Goal: Information Seeking & Learning: Check status

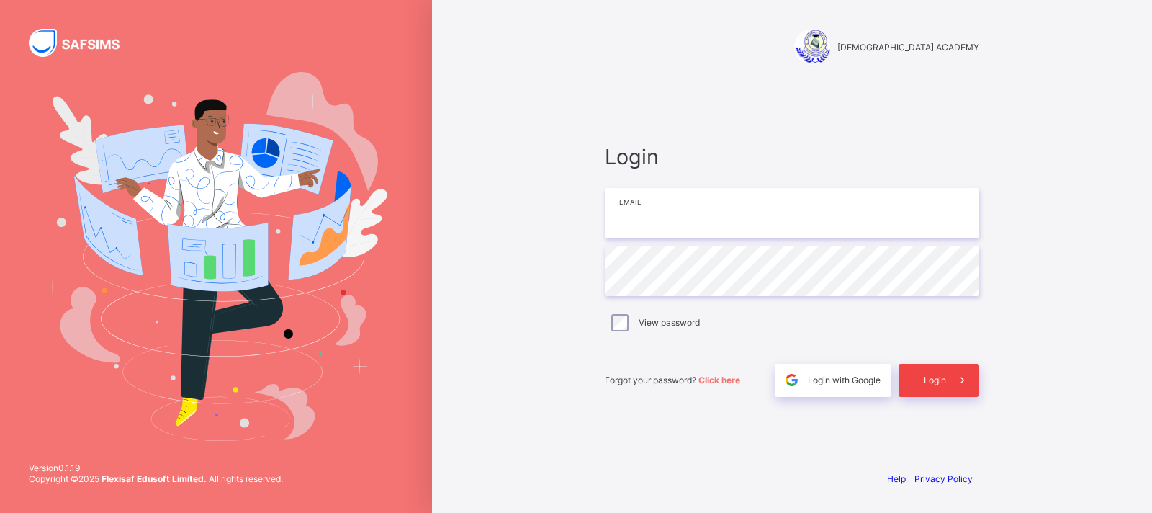
type input "**********"
click at [936, 382] on span "Login" at bounding box center [935, 379] width 22 height 11
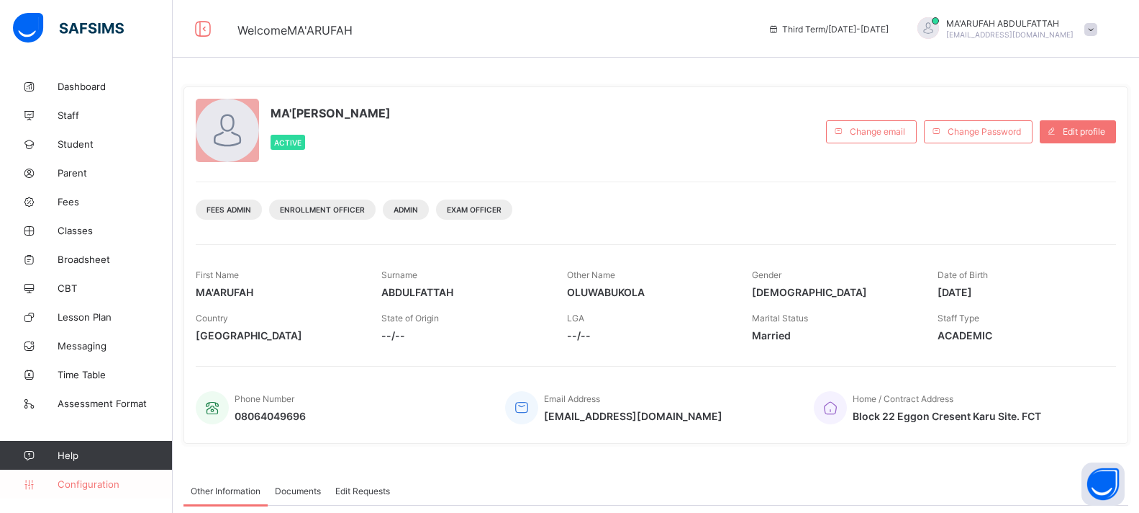
click at [99, 485] on span "Configuration" at bounding box center [115, 484] width 114 height 12
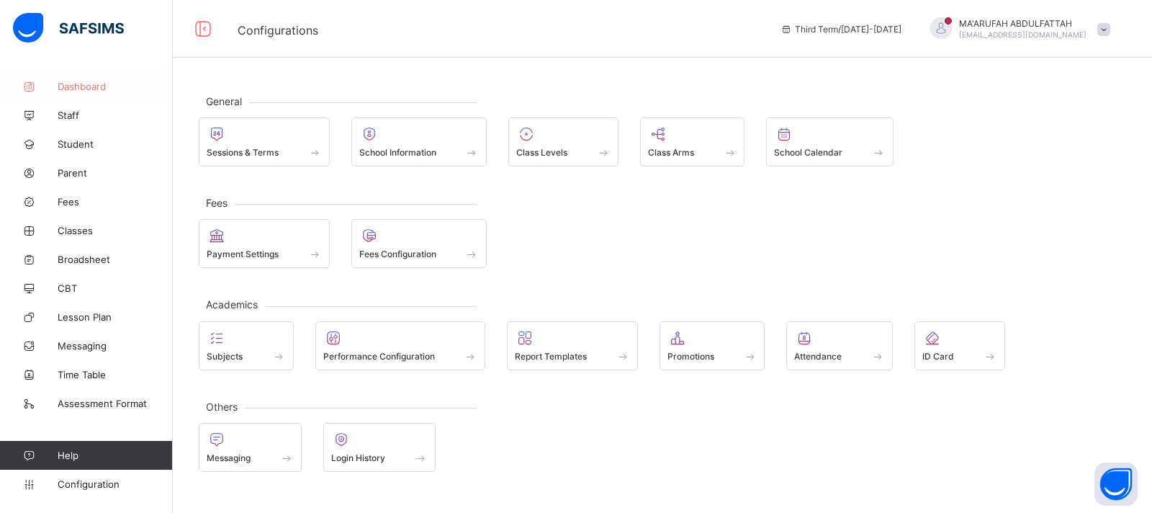
click at [83, 93] on link "Dashboard" at bounding box center [86, 86] width 173 height 29
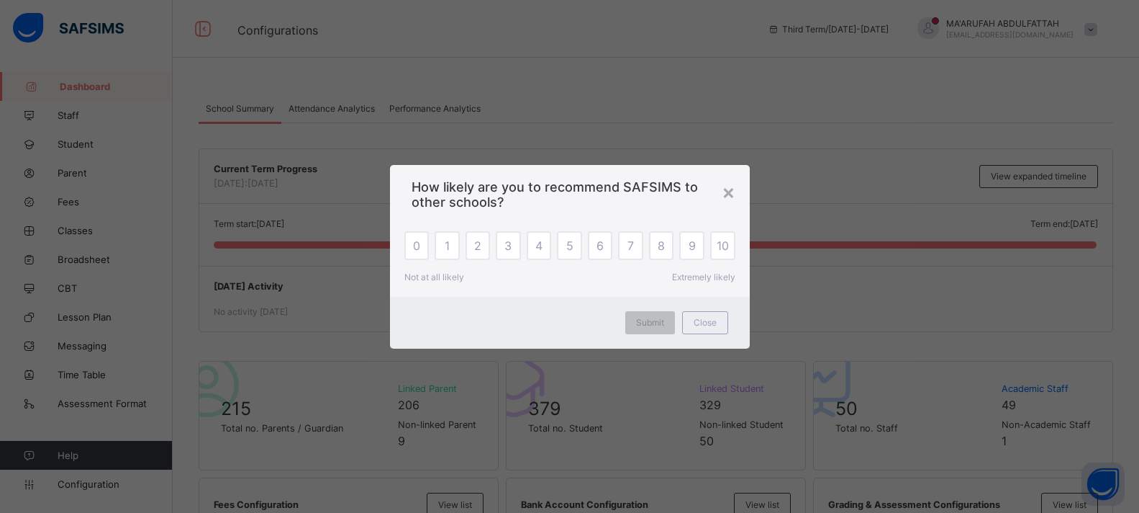
click at [394, 104] on div "× How likely are you to recommend SAFSIMS to other schools? 0 1 2 3 4 5 6 7 8 9…" at bounding box center [569, 256] width 1139 height 513
click at [708, 321] on span "Close" at bounding box center [705, 322] width 23 height 11
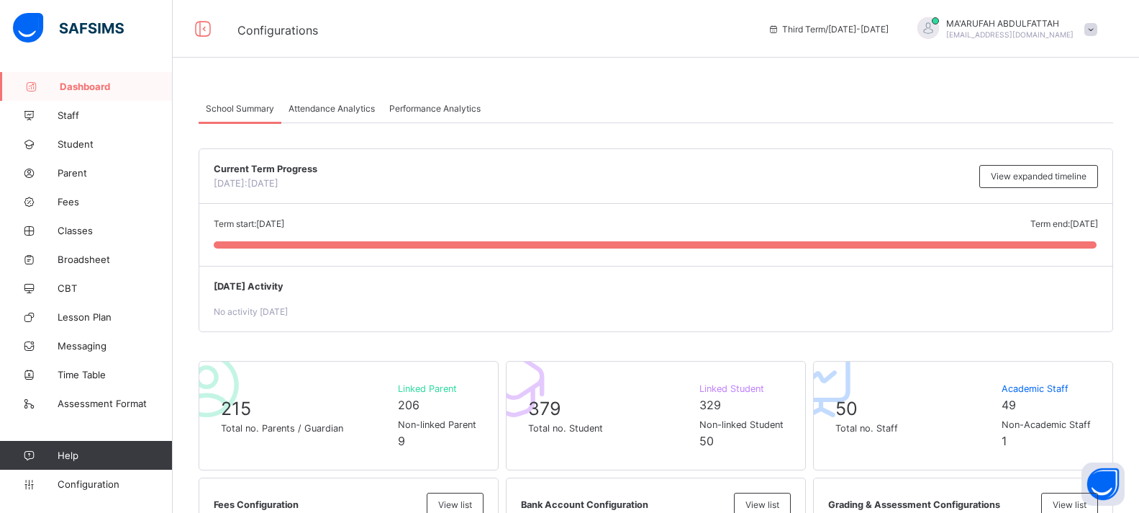
click at [328, 106] on span "Attendance Analytics" at bounding box center [332, 108] width 86 height 11
click at [434, 105] on span "Performance Analytics" at bounding box center [434, 108] width 91 height 11
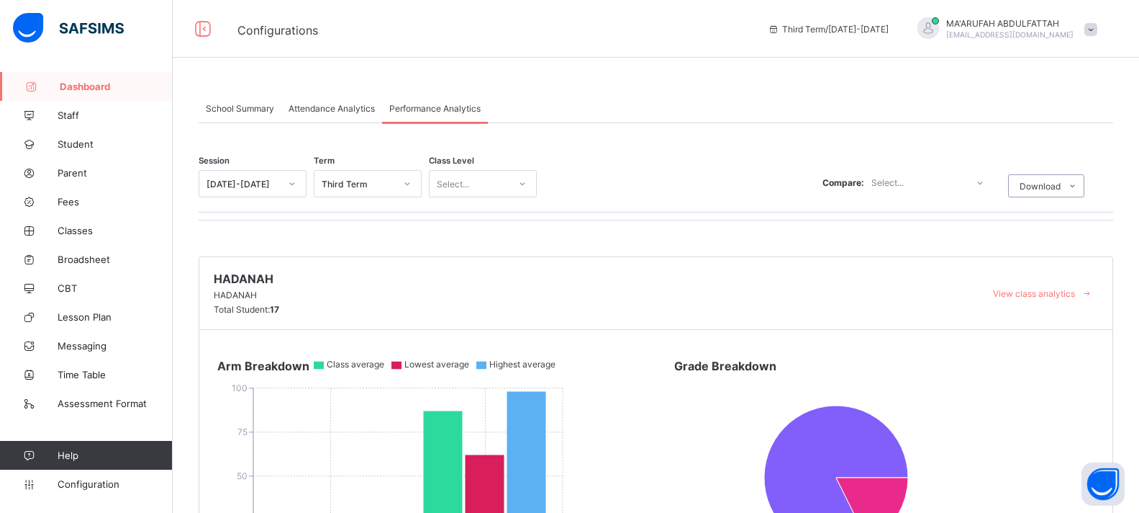
click at [321, 107] on span "Attendance Analytics" at bounding box center [332, 108] width 86 height 11
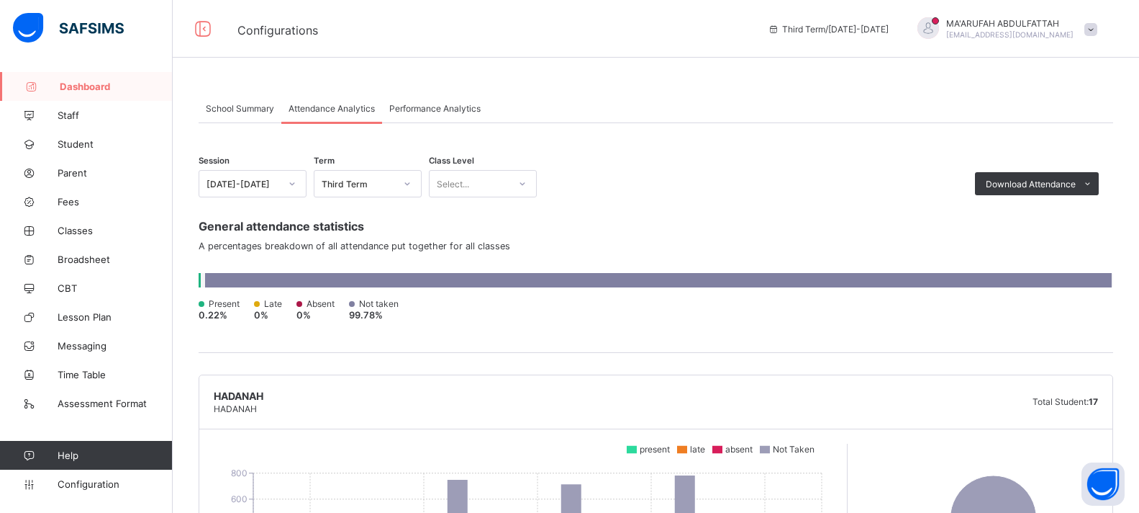
click at [215, 114] on div "School Summary" at bounding box center [240, 108] width 83 height 29
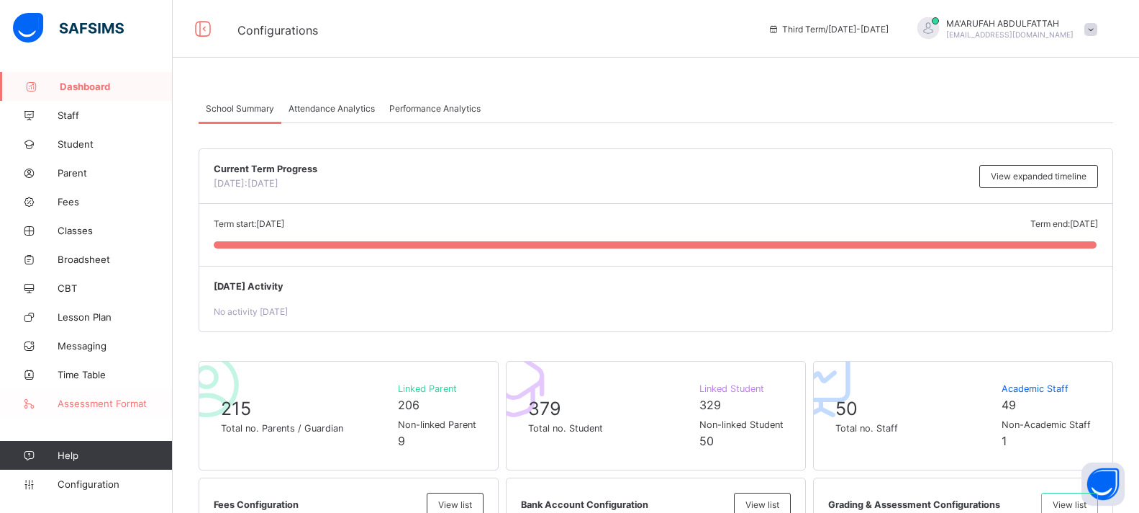
click at [96, 400] on span "Assessment Format" at bounding box center [115, 403] width 115 height 12
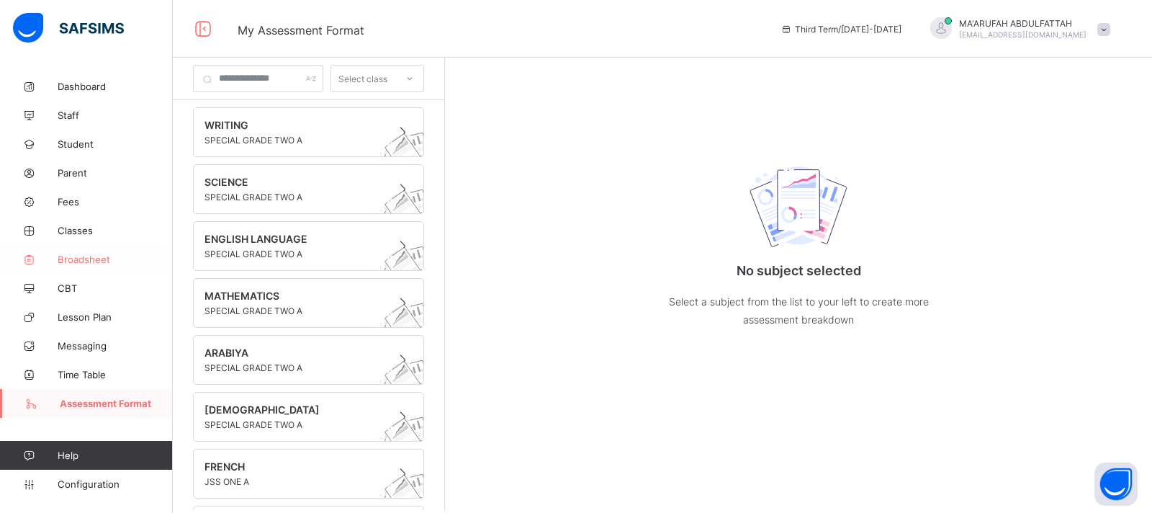
click at [75, 264] on span "Broadsheet" at bounding box center [115, 259] width 115 height 12
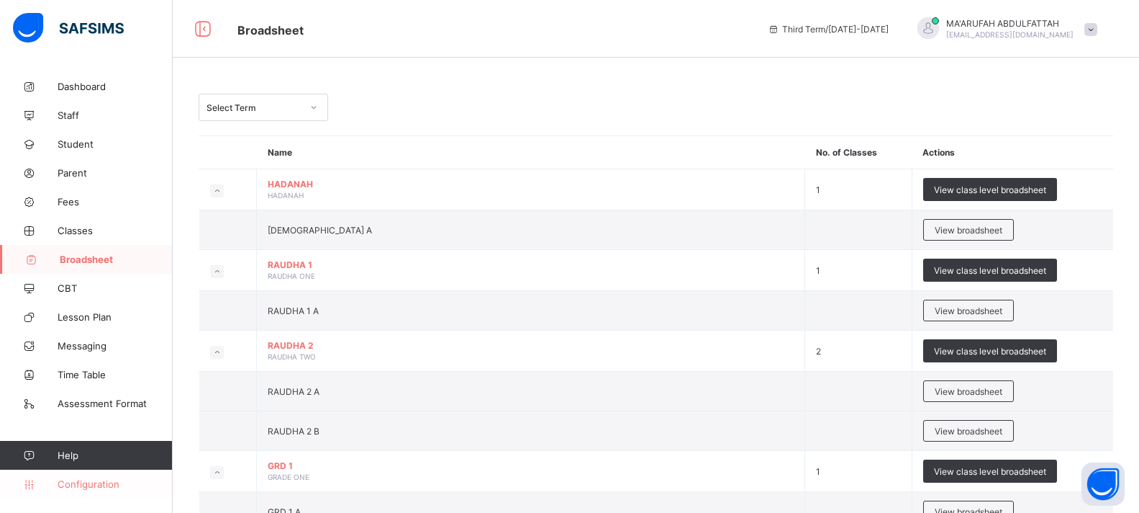
click at [101, 479] on span "Configuration" at bounding box center [115, 484] width 114 height 12
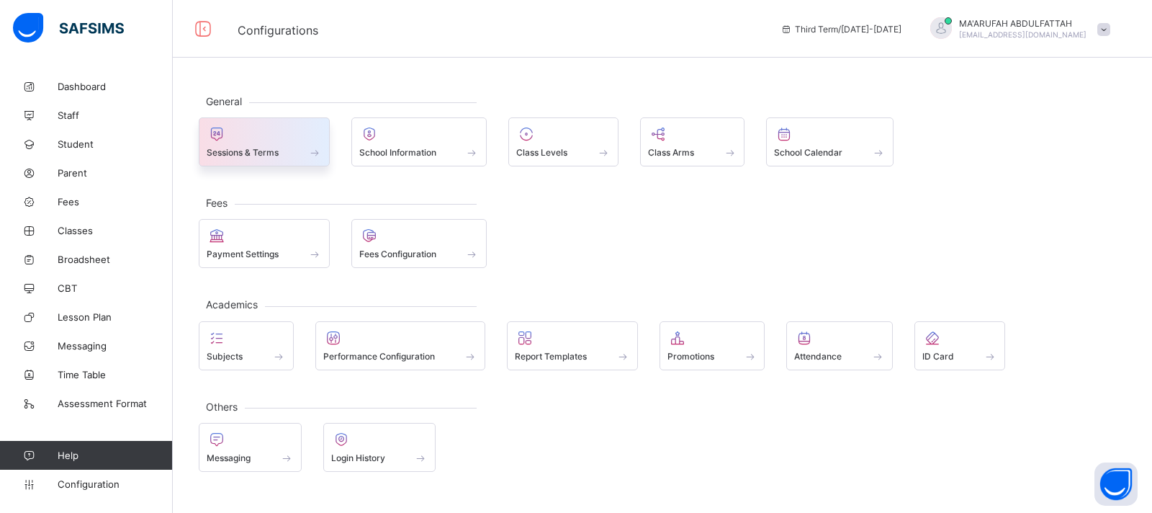
click at [285, 152] on div "Sessions & Terms" at bounding box center [264, 152] width 115 height 12
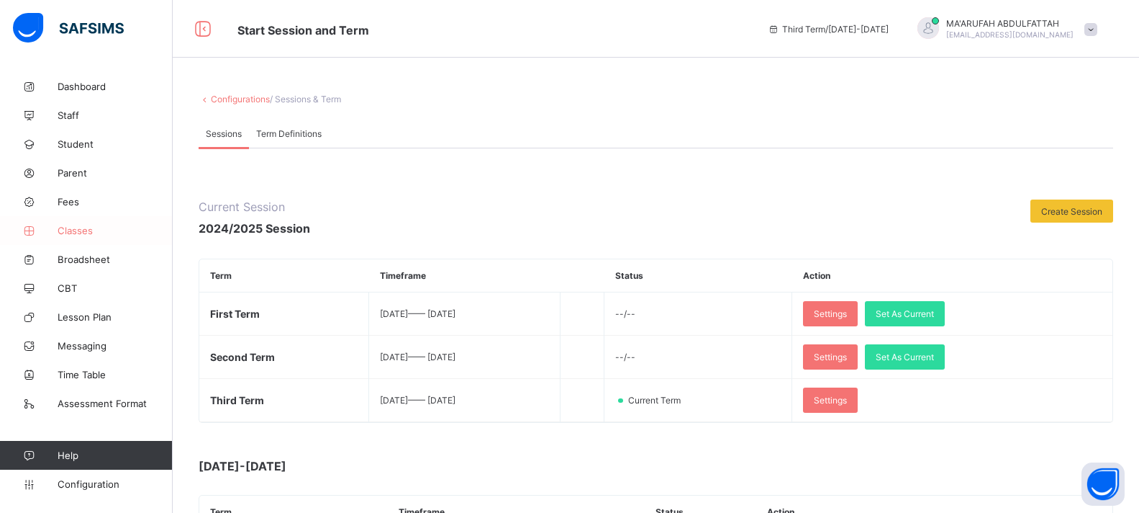
click at [92, 232] on span "Classes" at bounding box center [115, 231] width 115 height 12
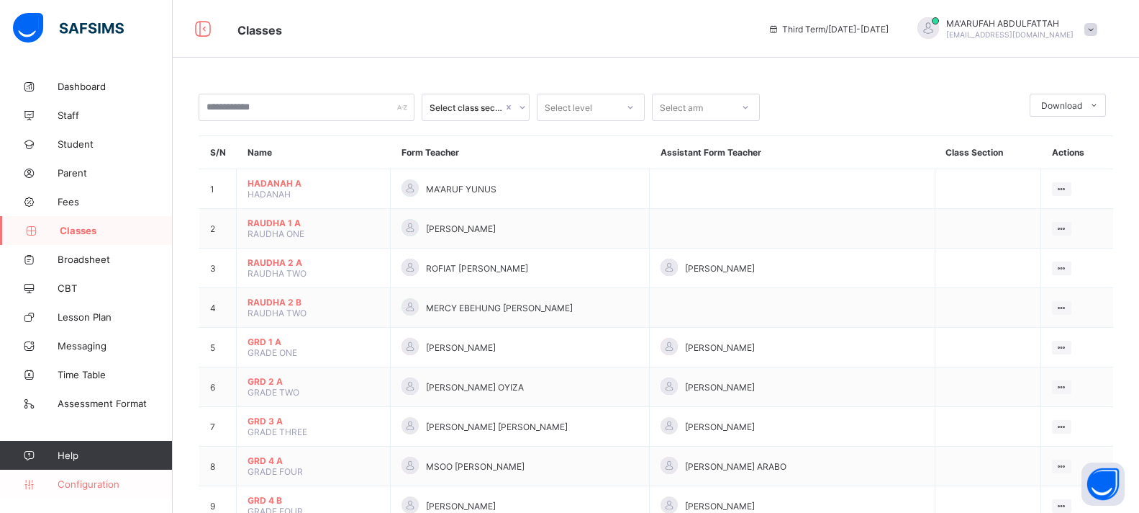
click at [56, 475] on link "Configuration" at bounding box center [86, 483] width 172 height 29
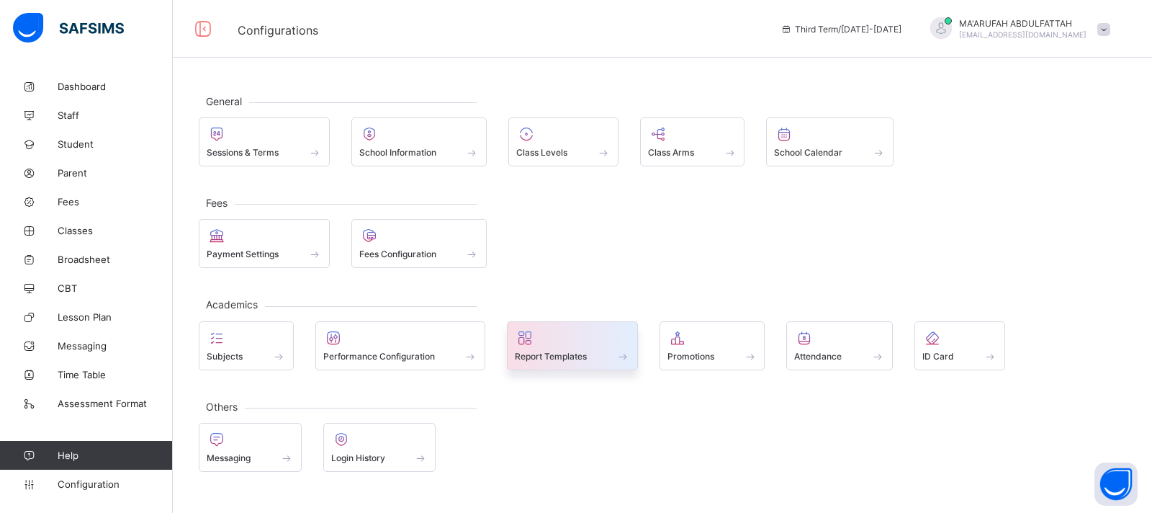
click at [611, 354] on div "Report Templates" at bounding box center [572, 356] width 115 height 12
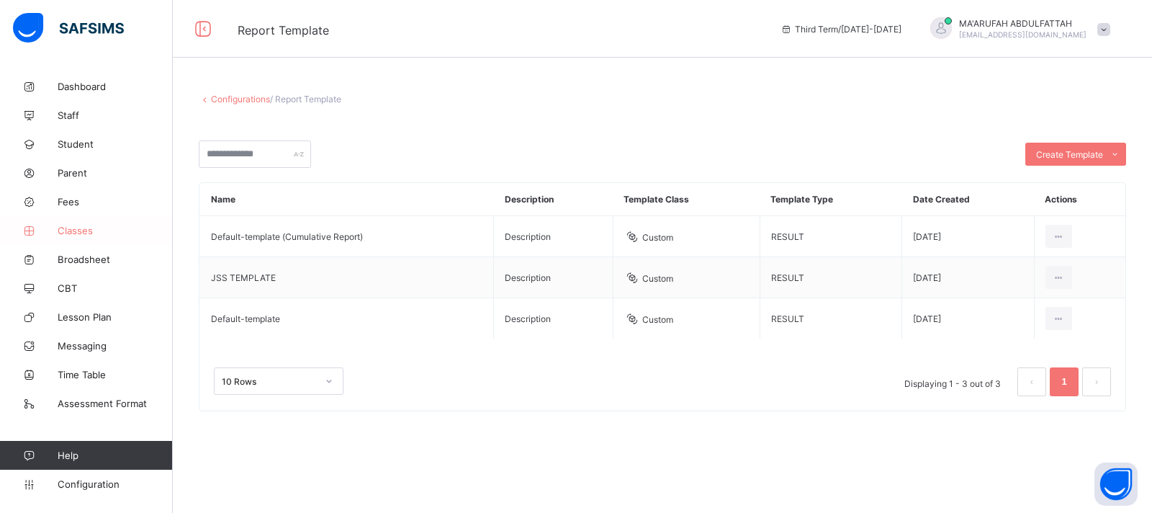
click at [67, 231] on span "Classes" at bounding box center [115, 231] width 115 height 12
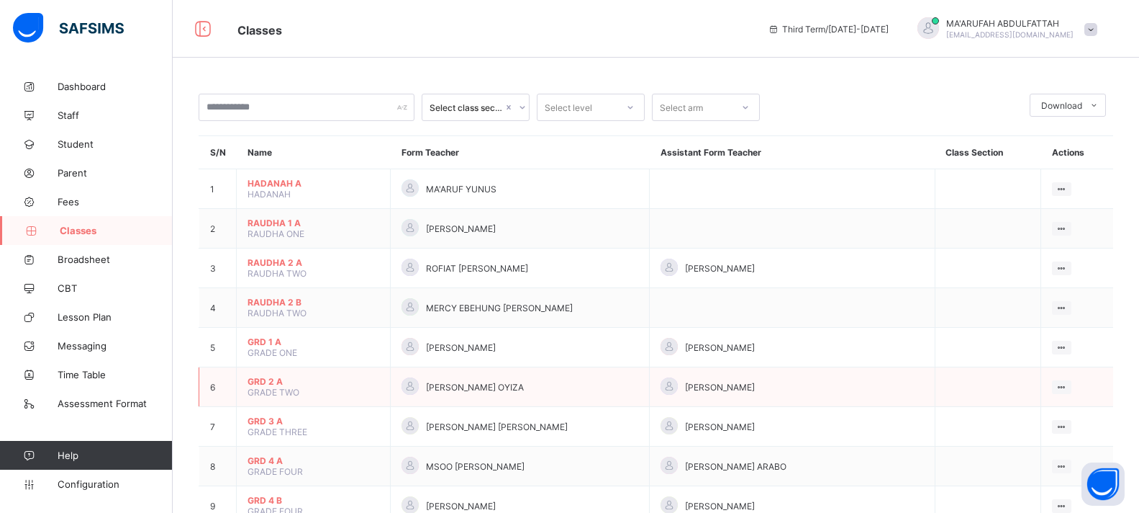
click at [274, 383] on span "GRD 2 A" at bounding box center [314, 381] width 132 height 11
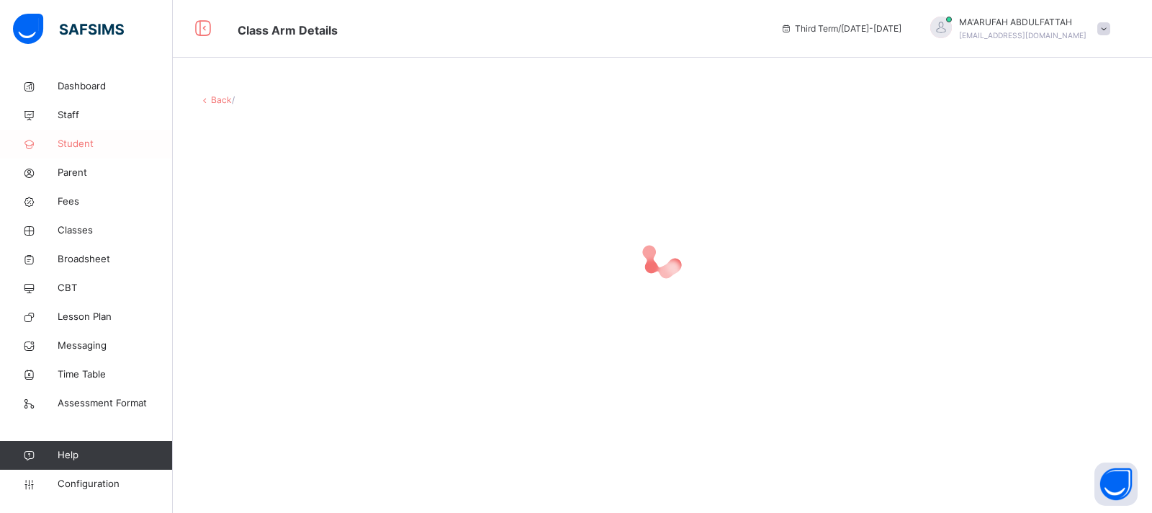
click at [91, 140] on span "Student" at bounding box center [115, 144] width 115 height 14
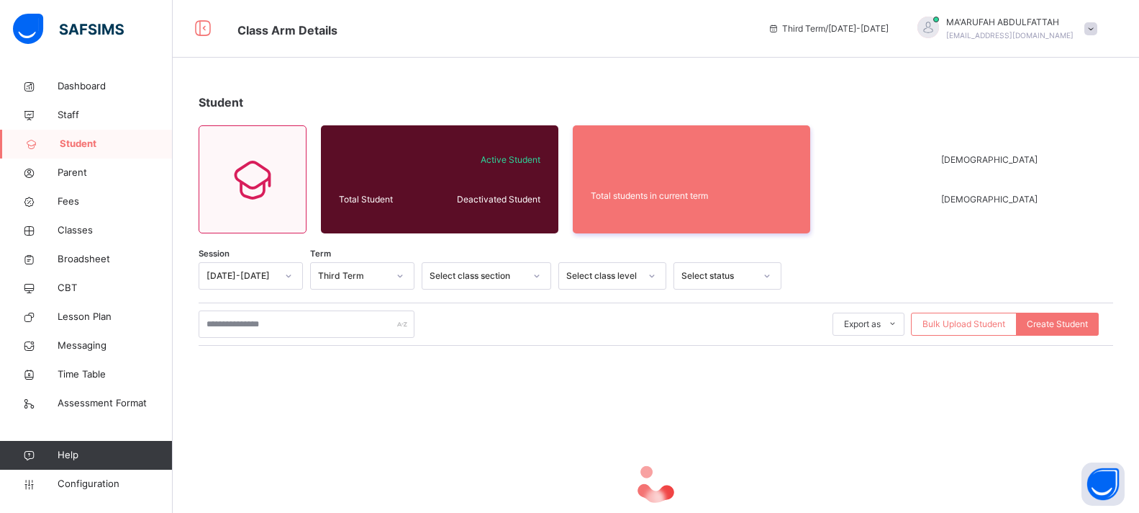
click at [346, 277] on div "Third Term" at bounding box center [353, 275] width 70 height 13
click at [272, 317] on input "text" at bounding box center [307, 323] width 216 height 27
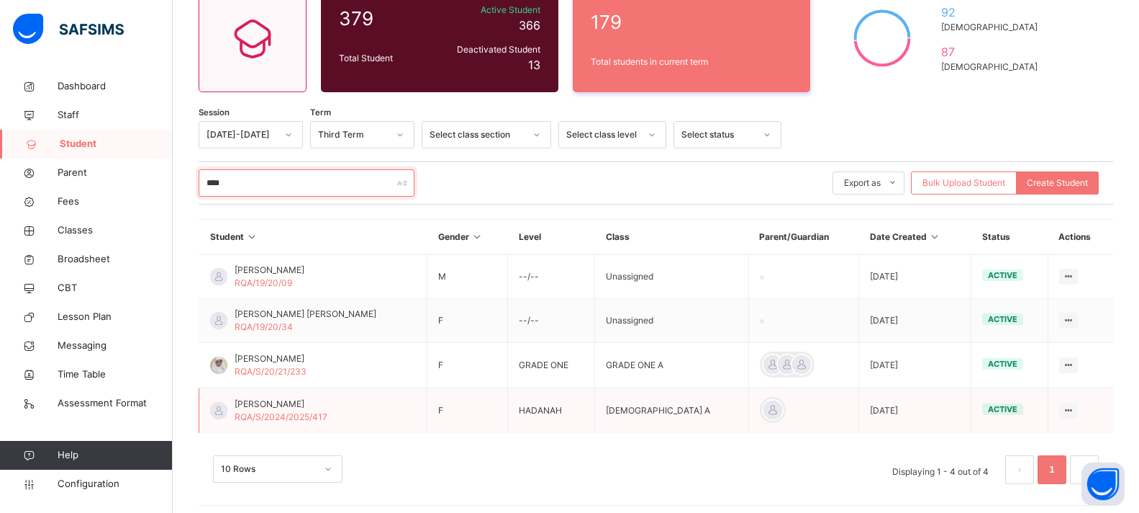
scroll to position [148, 0]
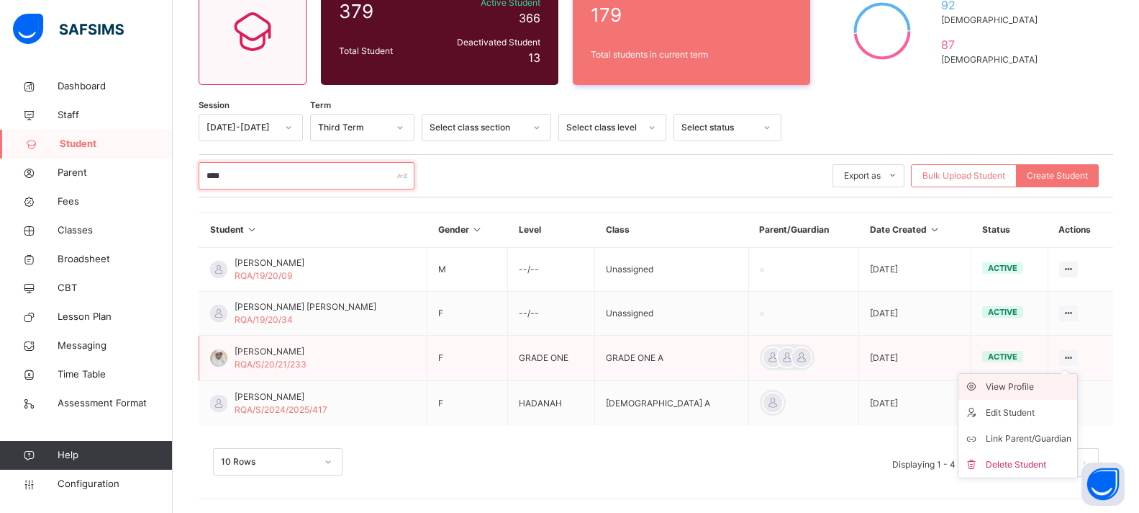
type input "****"
click at [1033, 386] on div "View Profile" at bounding box center [1029, 386] width 86 height 14
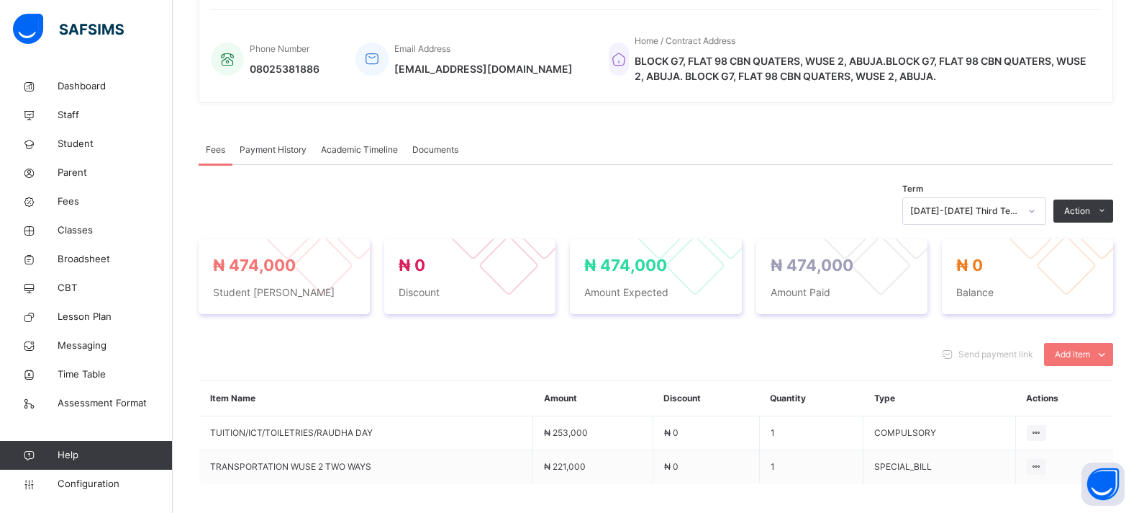
scroll to position [216, 0]
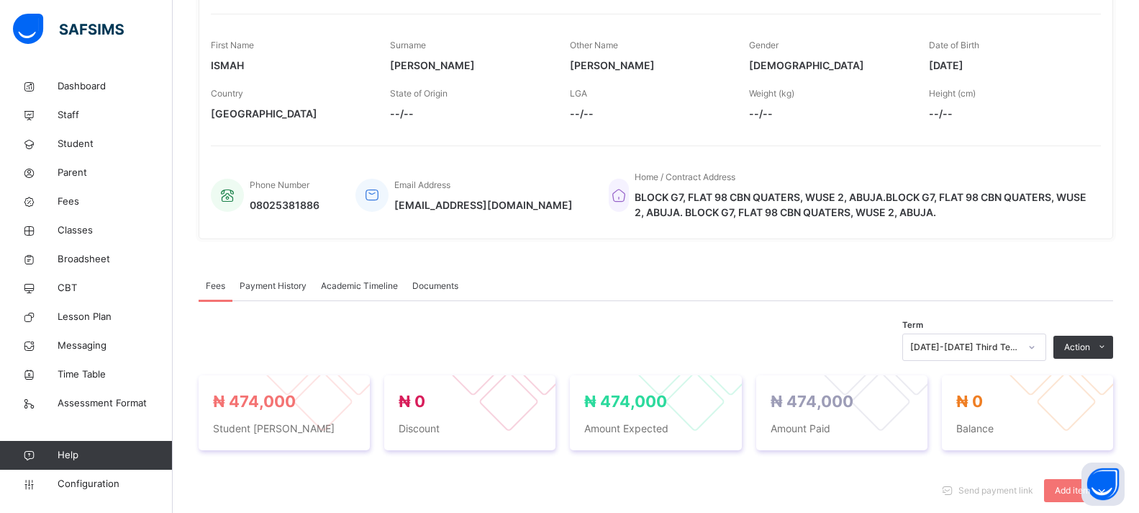
click at [417, 279] on div "Documents" at bounding box center [435, 285] width 60 height 29
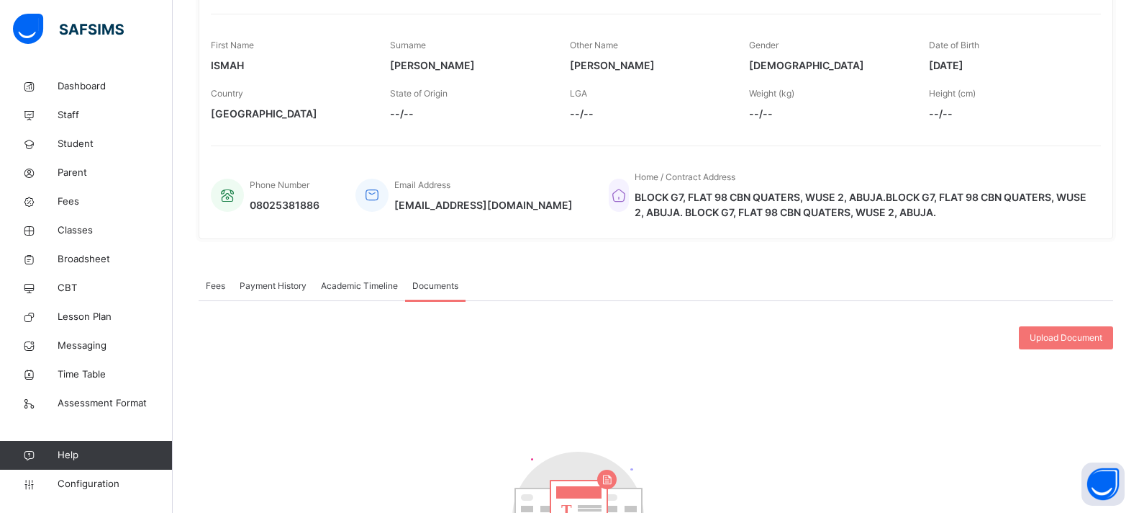
scroll to position [390, 0]
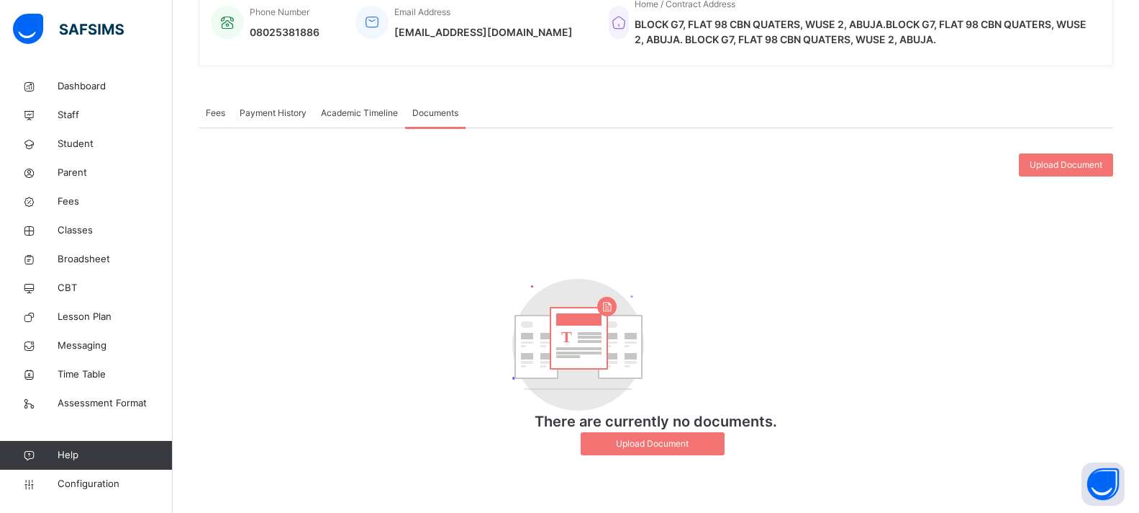
click at [353, 112] on span "Academic Timeline" at bounding box center [359, 113] width 77 height 13
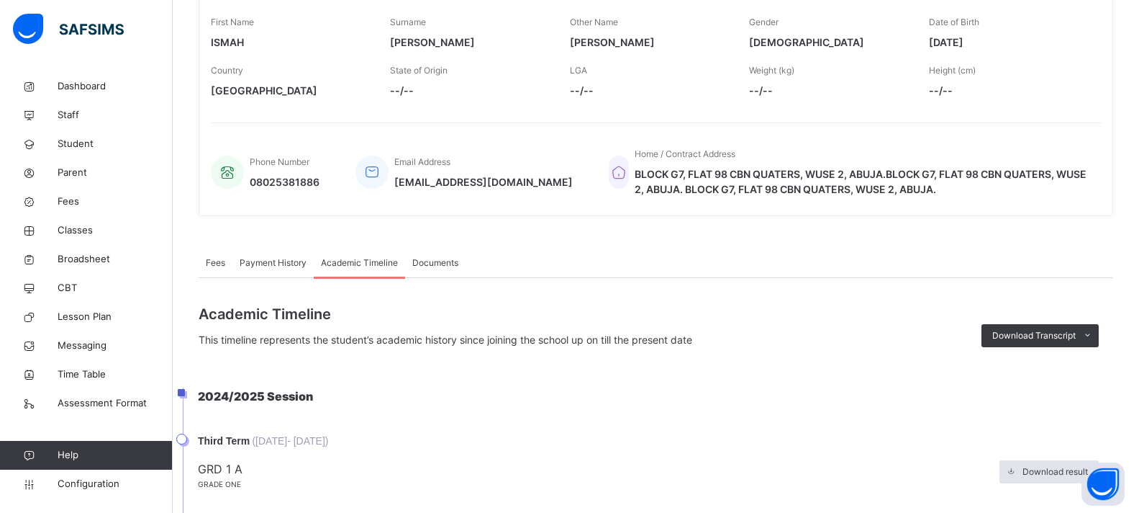
scroll to position [225, 0]
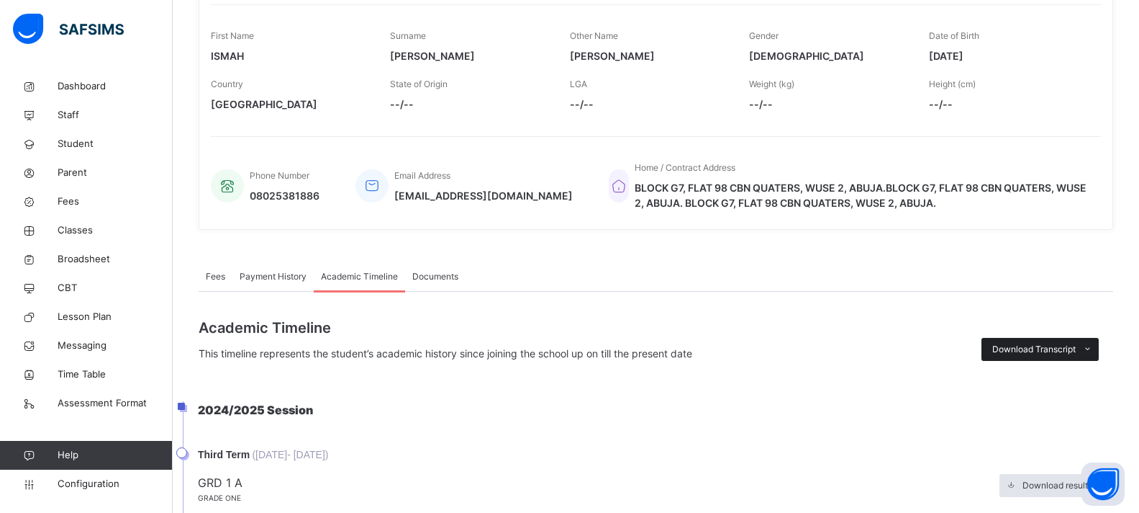
click at [1014, 344] on span "Download Transcript" at bounding box center [1034, 349] width 83 height 13
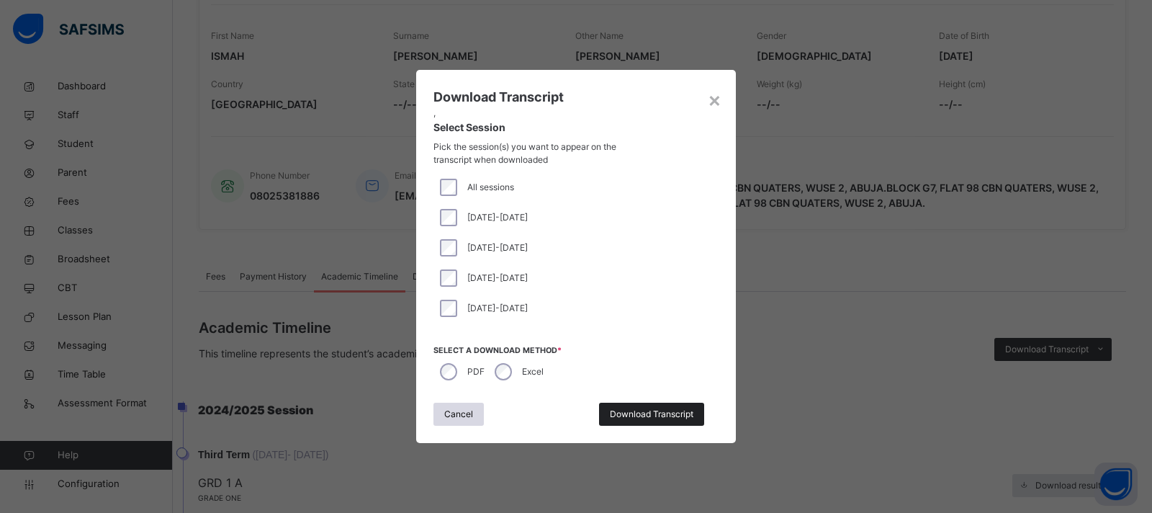
click at [629, 415] on span "Download Transcript" at bounding box center [651, 413] width 83 height 13
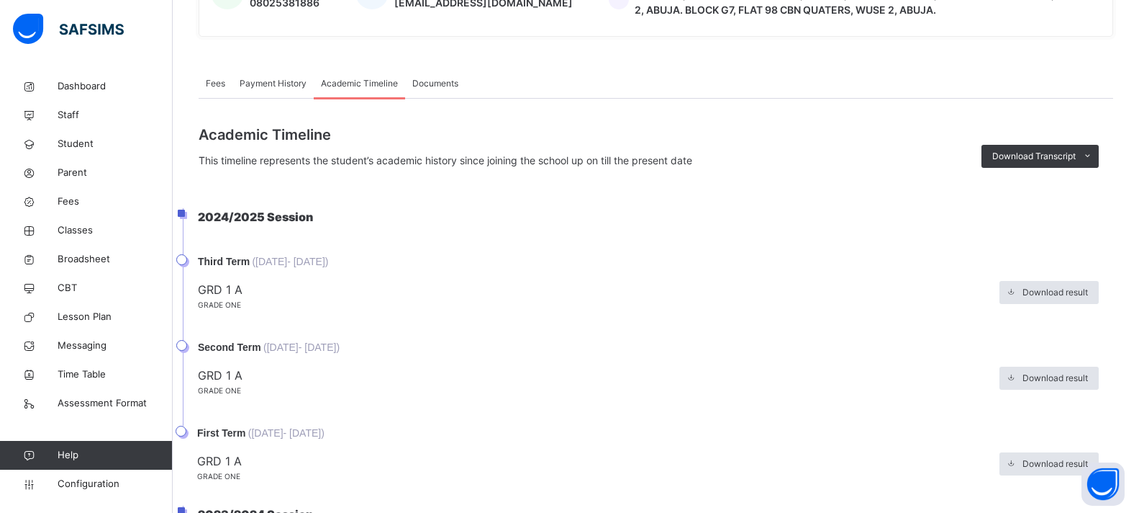
scroll to position [441, 0]
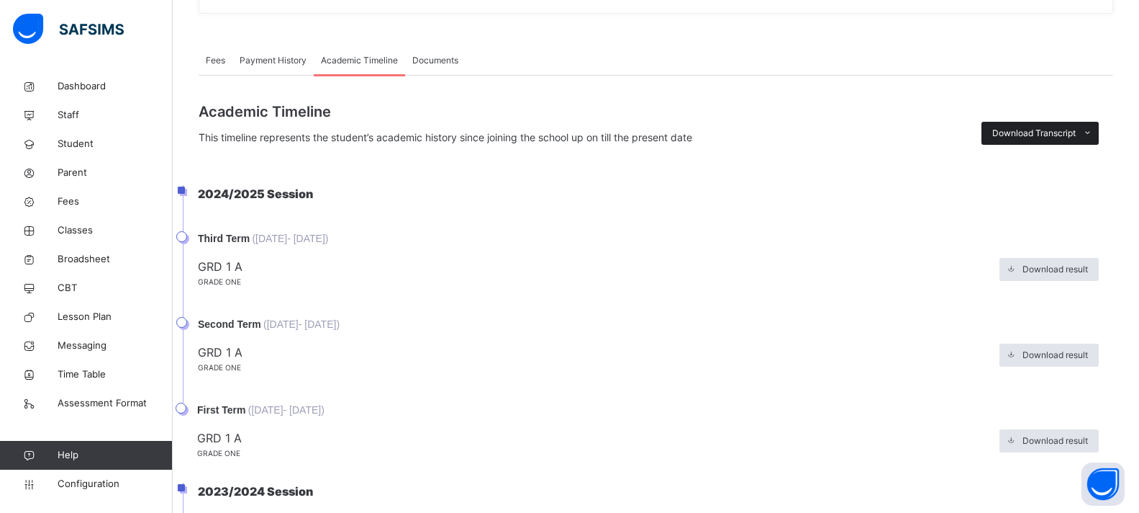
click at [1093, 133] on icon at bounding box center [1088, 133] width 11 height 12
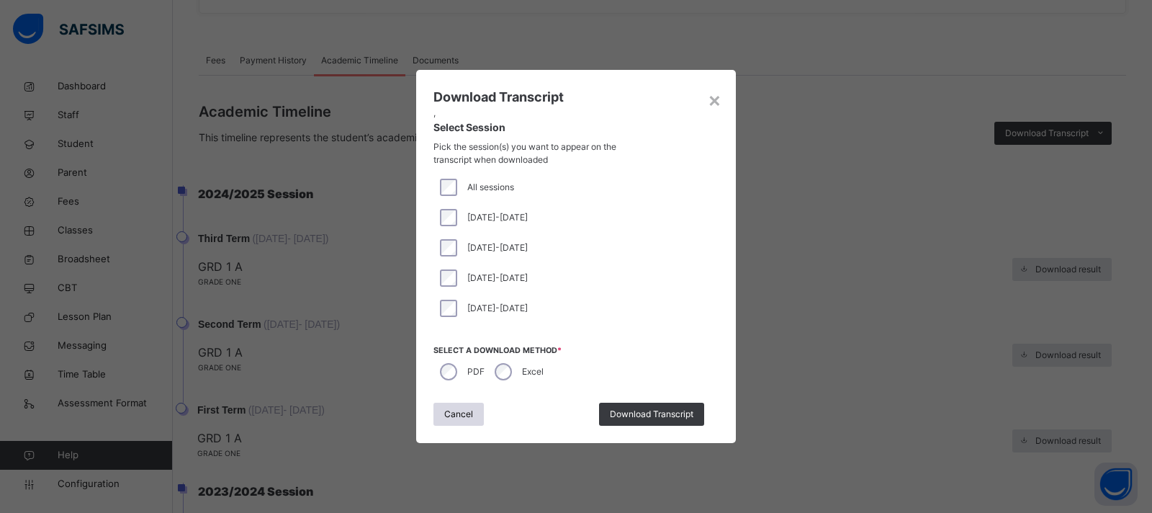
click at [824, 233] on div "× Download Transcript , Select Session Pick the session(s) you want to appear o…" at bounding box center [576, 256] width 1152 height 513
click at [623, 412] on span "Download Transcript" at bounding box center [651, 413] width 83 height 13
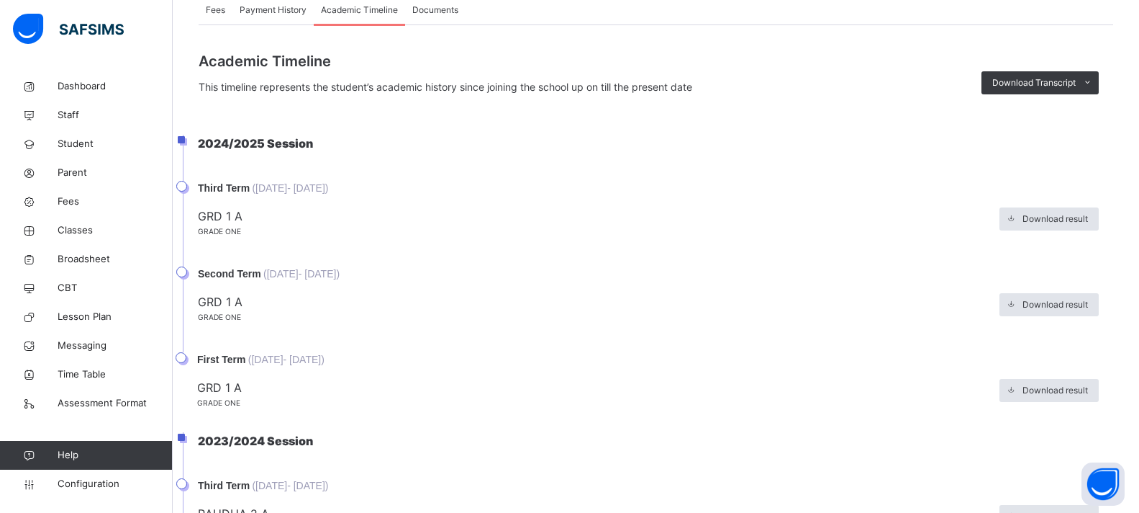
scroll to position [225, 0]
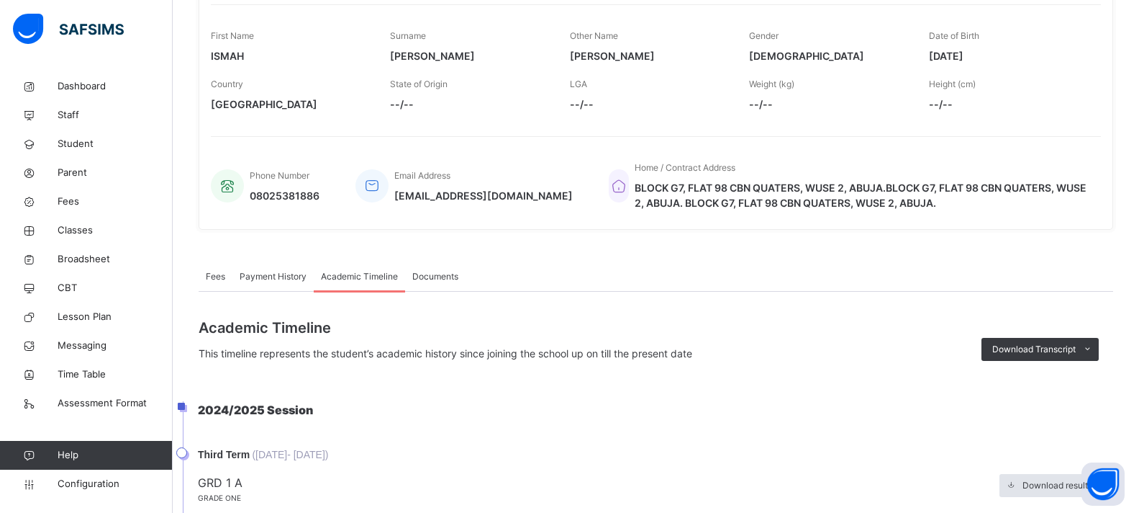
click at [443, 268] on div "Documents" at bounding box center [435, 276] width 60 height 29
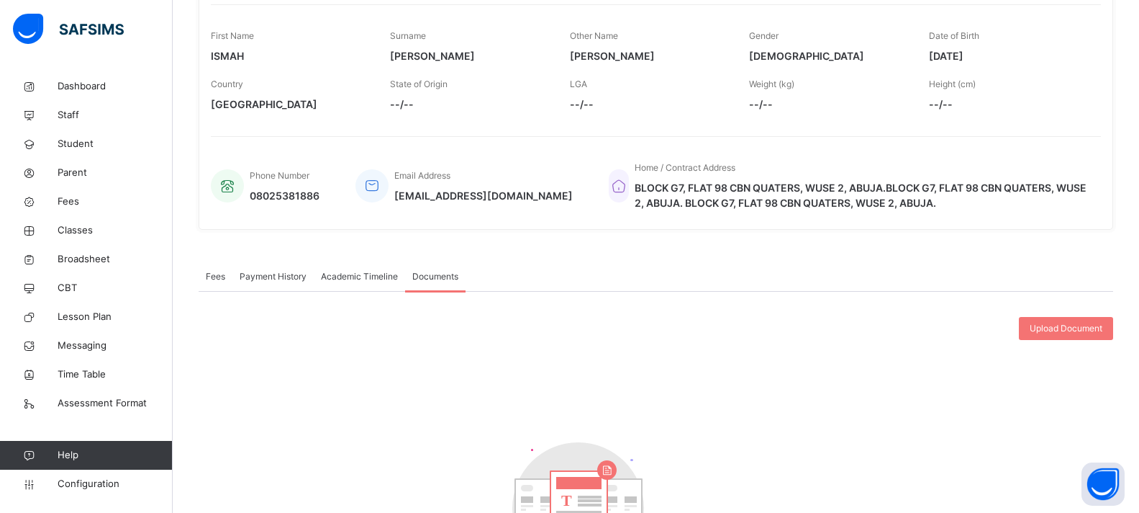
click at [364, 270] on span "Academic Timeline" at bounding box center [359, 276] width 77 height 13
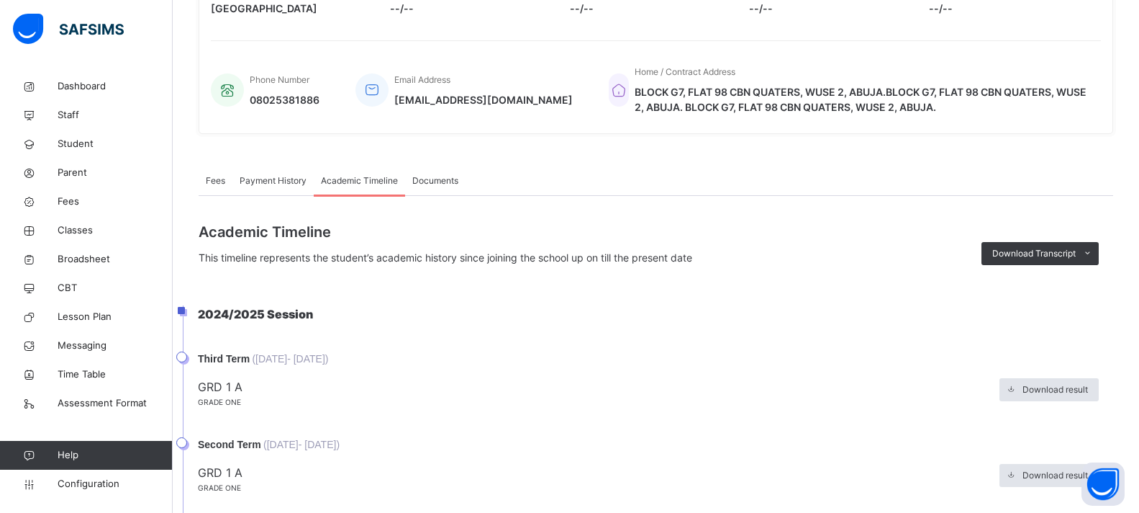
scroll to position [369, 0]
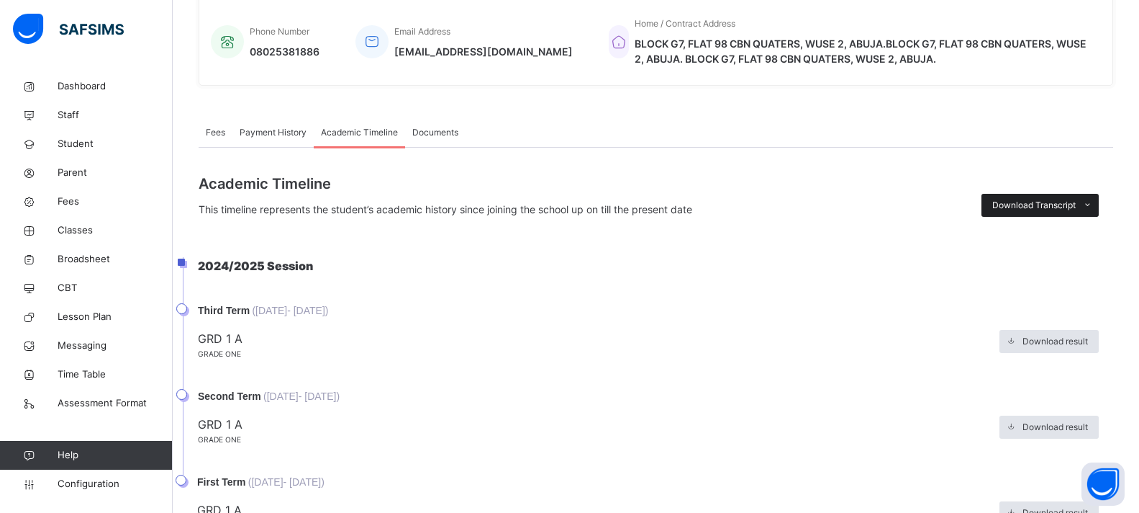
click at [1093, 202] on icon at bounding box center [1088, 205] width 11 height 12
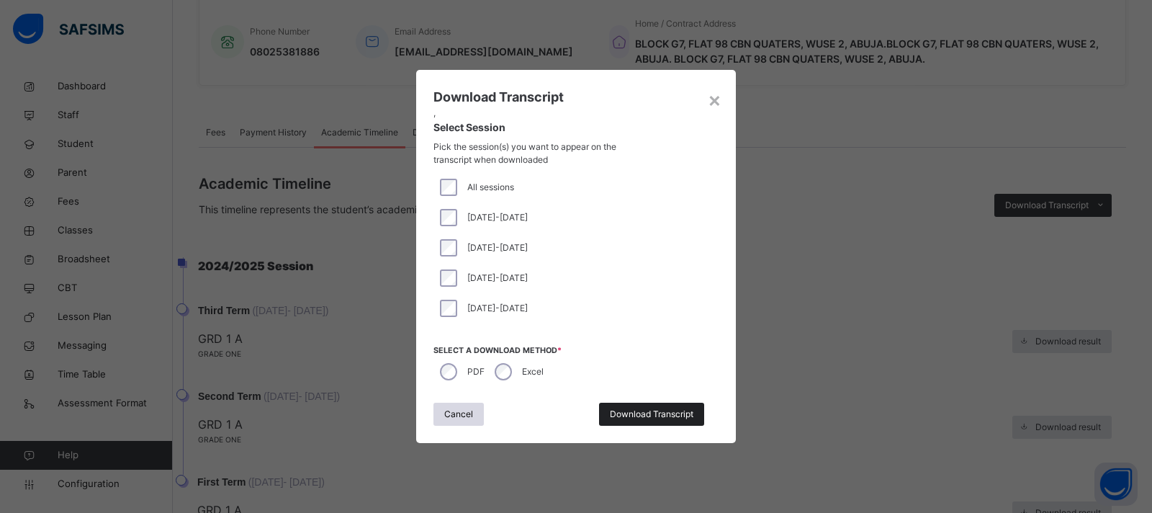
click at [655, 413] on span "Download Transcript" at bounding box center [651, 413] width 83 height 13
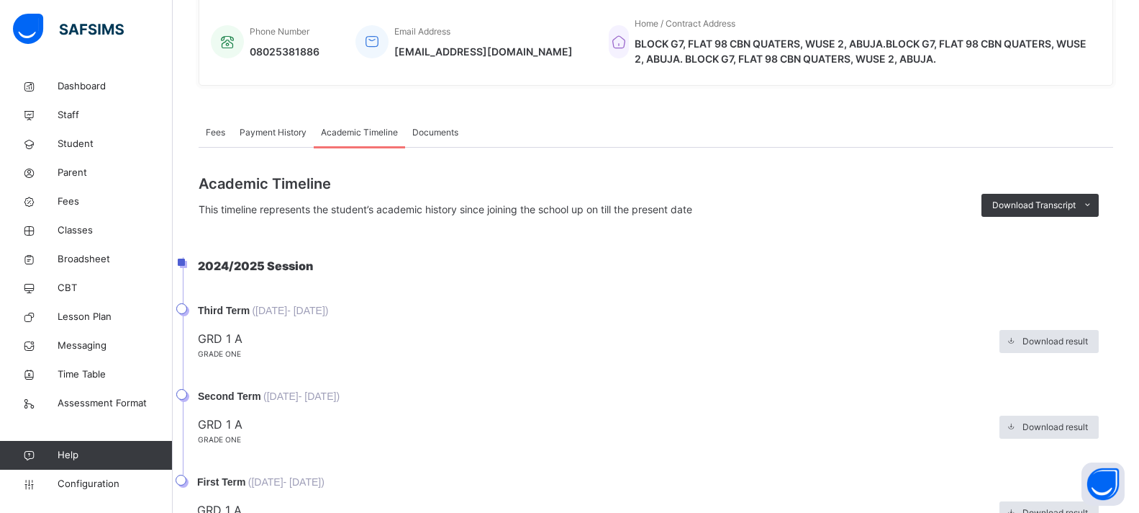
scroll to position [0, 0]
click at [83, 145] on span "Student" at bounding box center [115, 144] width 115 height 14
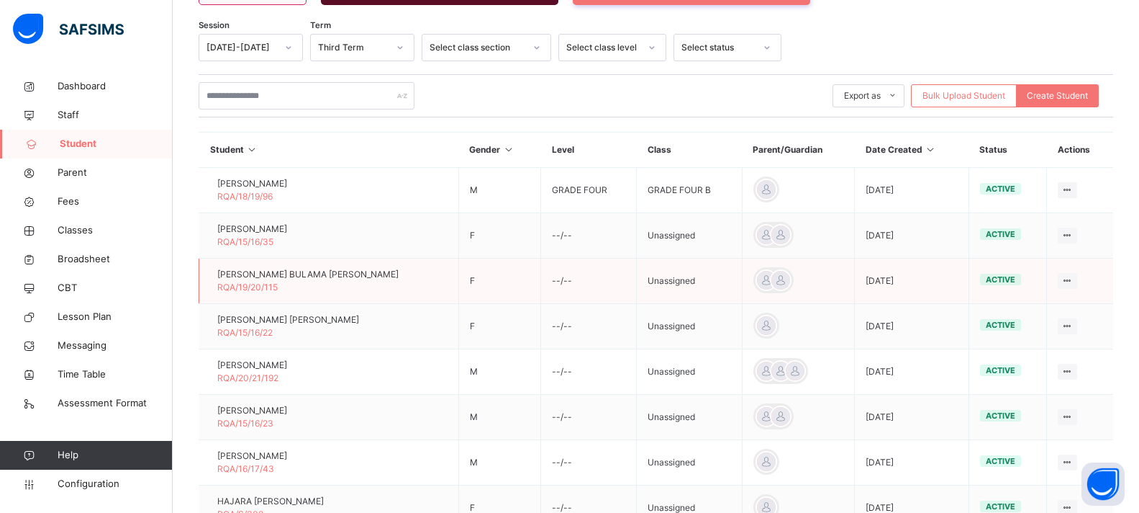
scroll to position [225, 0]
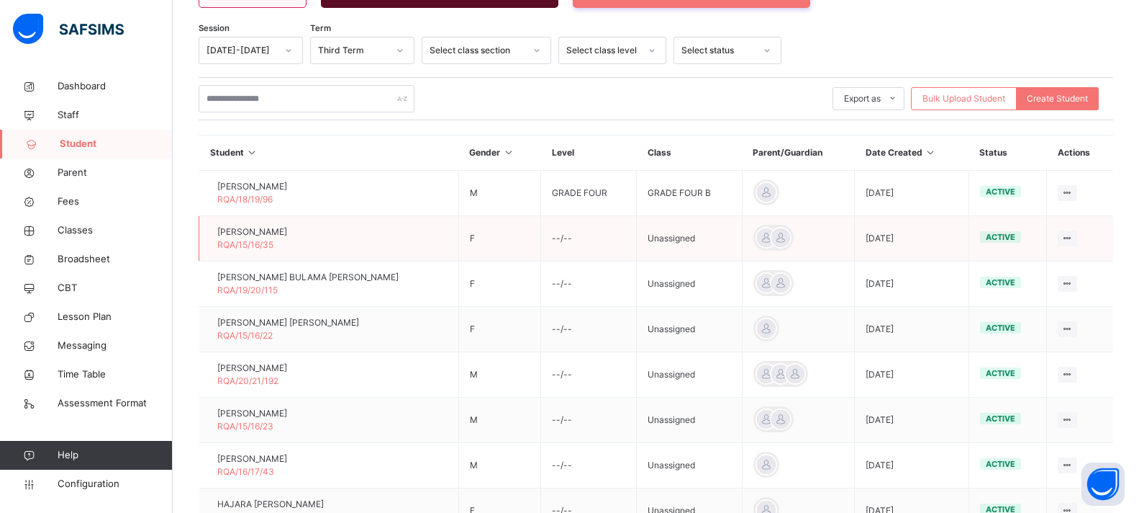
click at [261, 235] on span "RUKAYYAH IDRIS ADAM" at bounding box center [252, 231] width 70 height 13
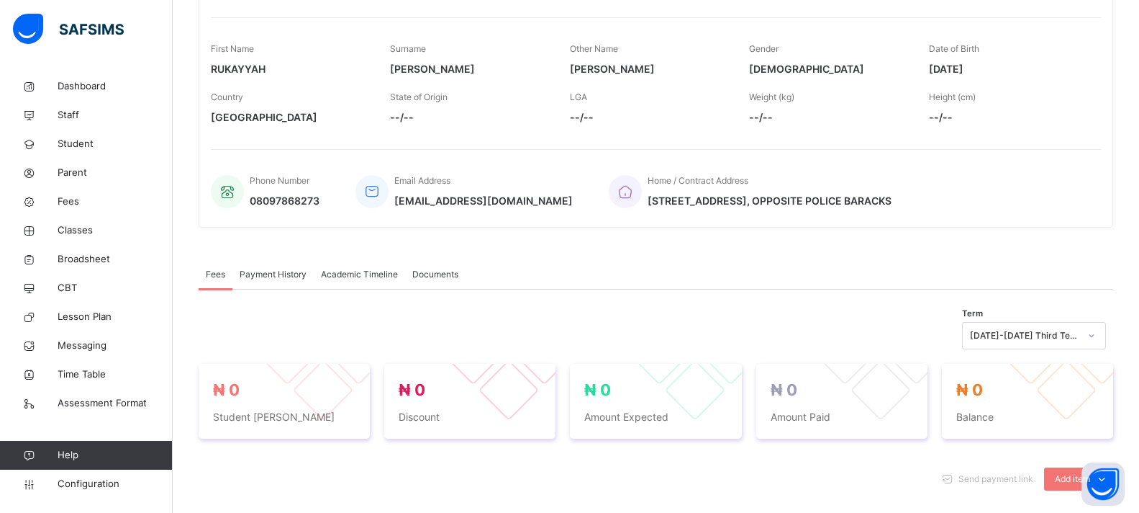
scroll to position [284, 0]
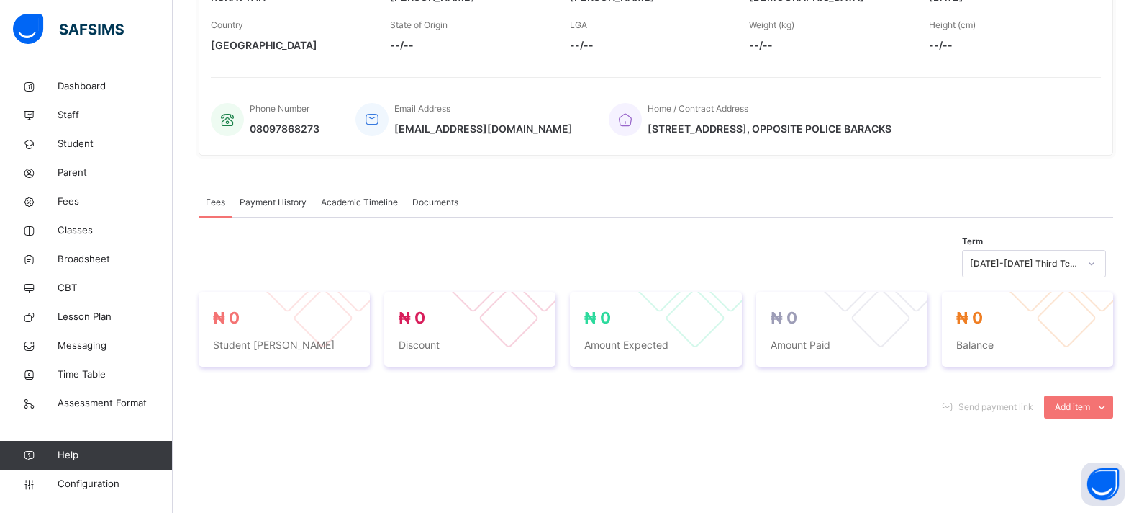
click at [364, 209] on span "Academic Timeline" at bounding box center [359, 202] width 77 height 13
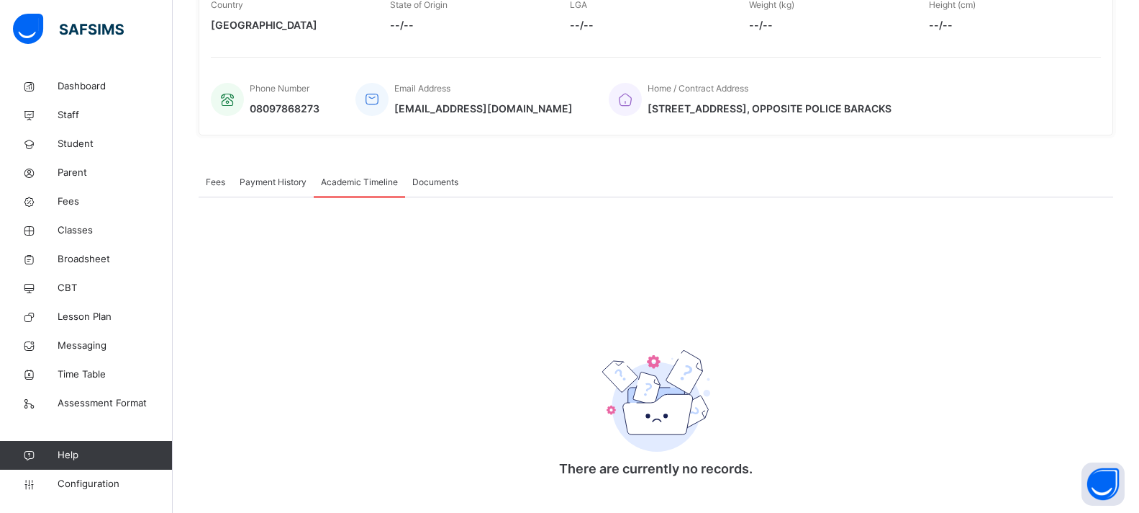
scroll to position [279, 0]
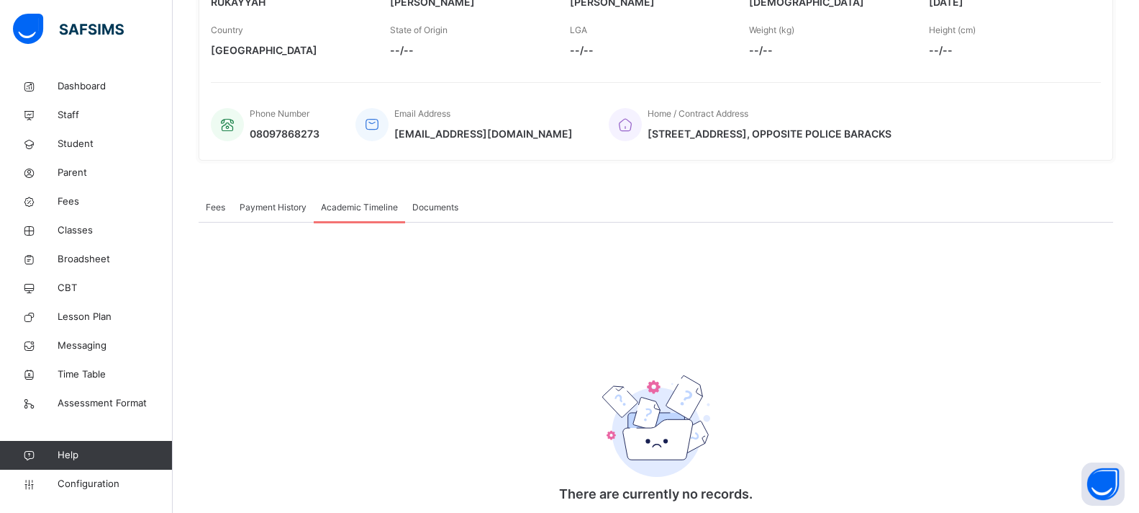
click at [277, 214] on span "Payment History" at bounding box center [273, 207] width 67 height 13
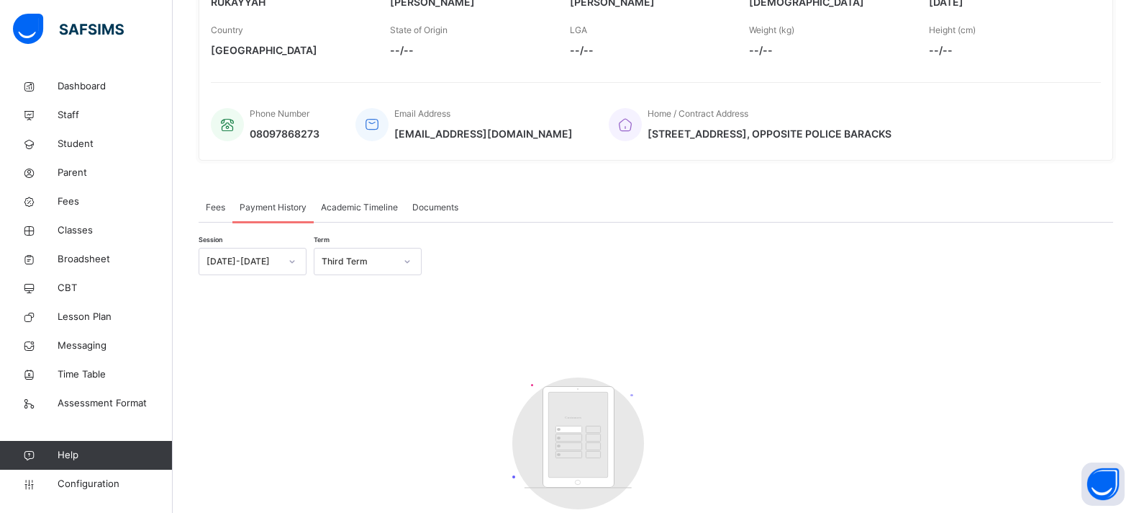
click at [353, 214] on span "Academic Timeline" at bounding box center [359, 207] width 77 height 13
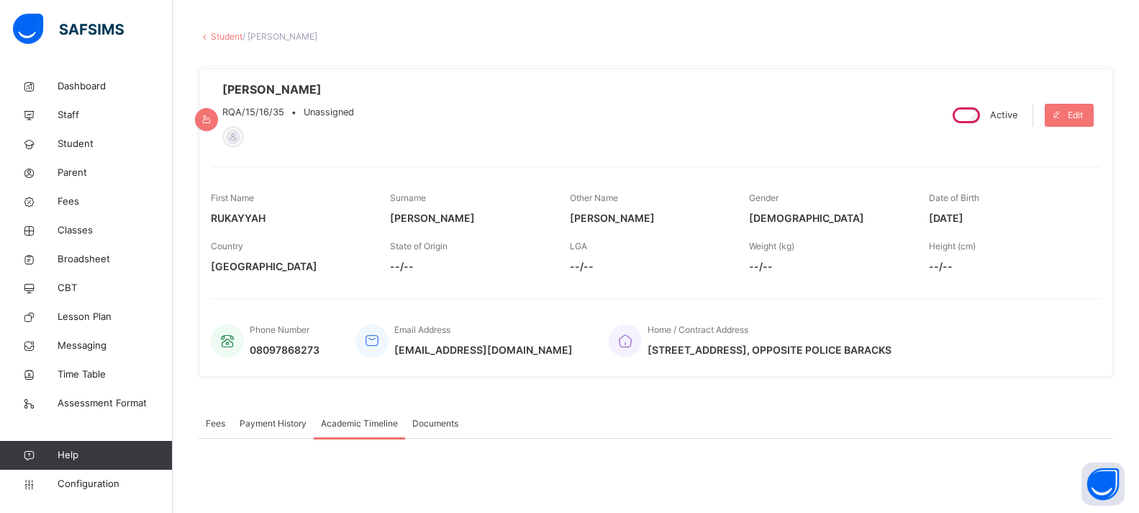
scroll to position [0, 0]
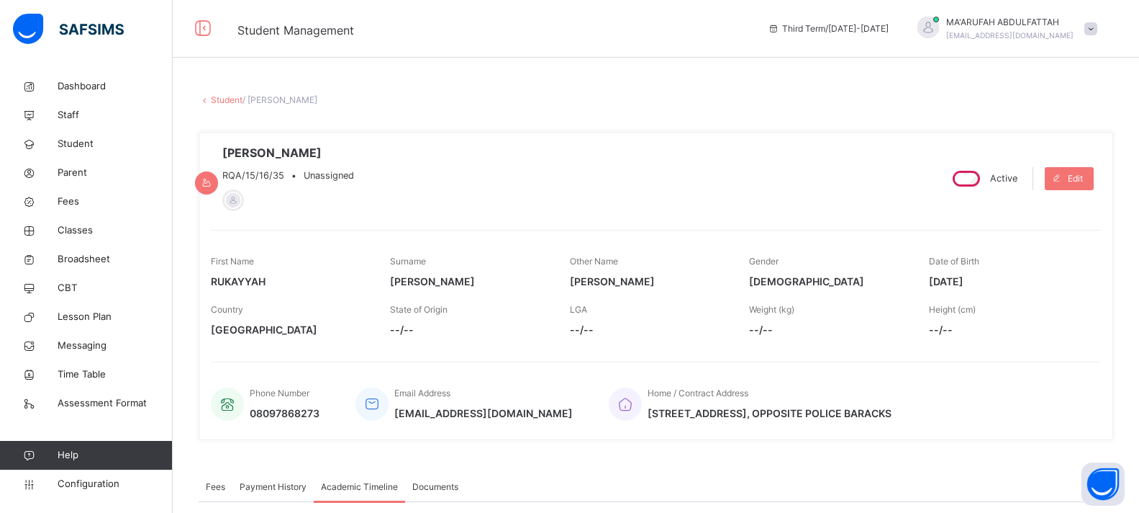
click at [209, 96] on icon at bounding box center [205, 99] width 12 height 11
click at [220, 100] on link "Student" at bounding box center [227, 99] width 32 height 11
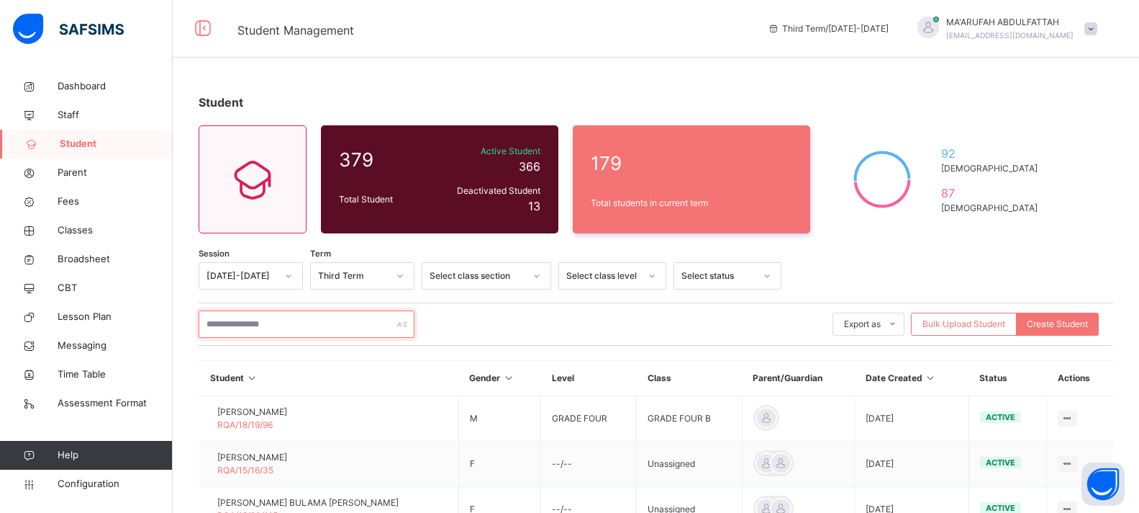
click at [256, 333] on input "text" at bounding box center [307, 323] width 216 height 27
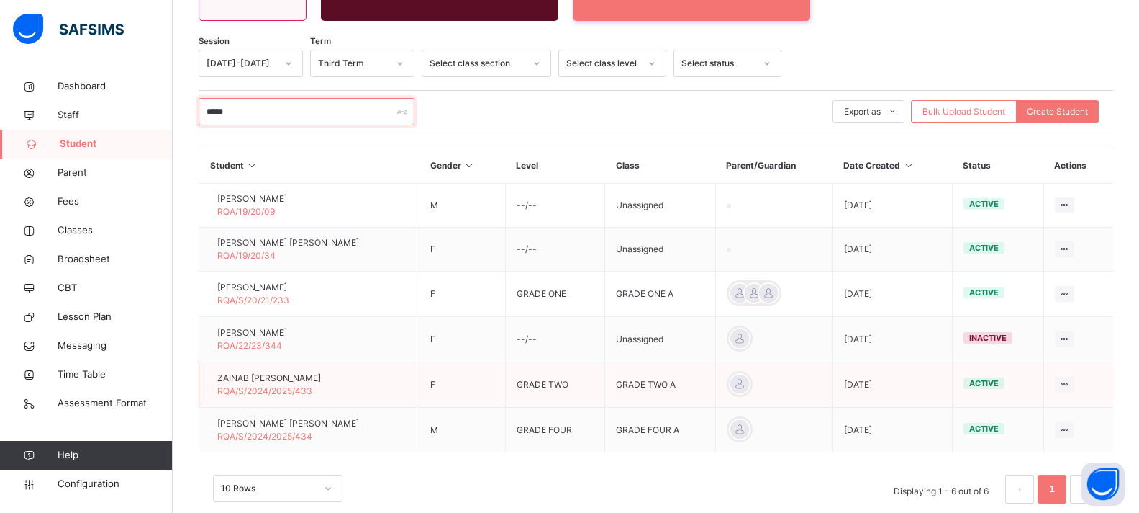
scroll to position [239, 0]
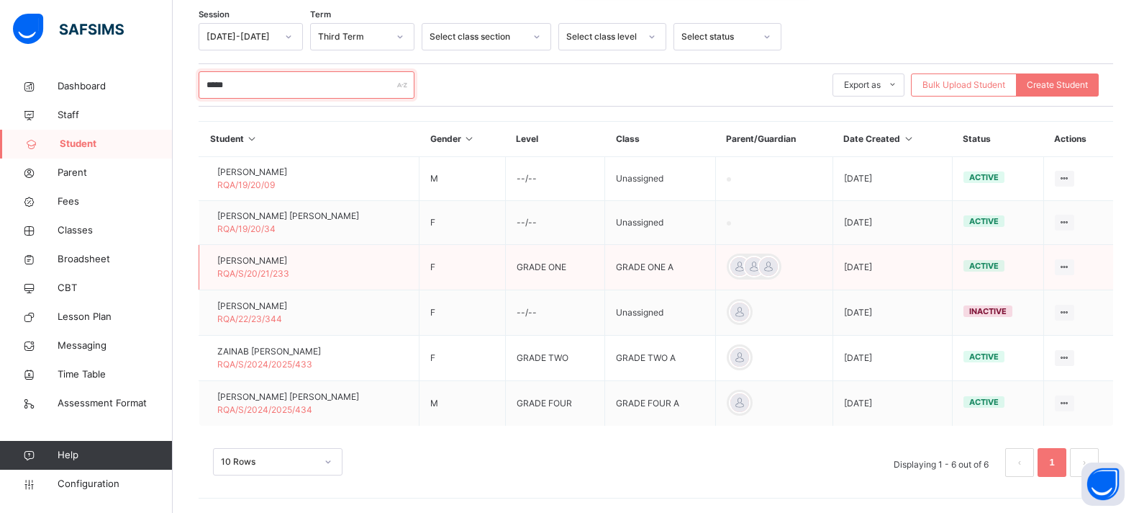
type input "*****"
click at [308, 252] on td "ISMAH AHMAD SALIM RQA/S/20/21/233" at bounding box center [309, 267] width 220 height 45
click at [289, 261] on span "[PERSON_NAME]" at bounding box center [253, 260] width 72 height 13
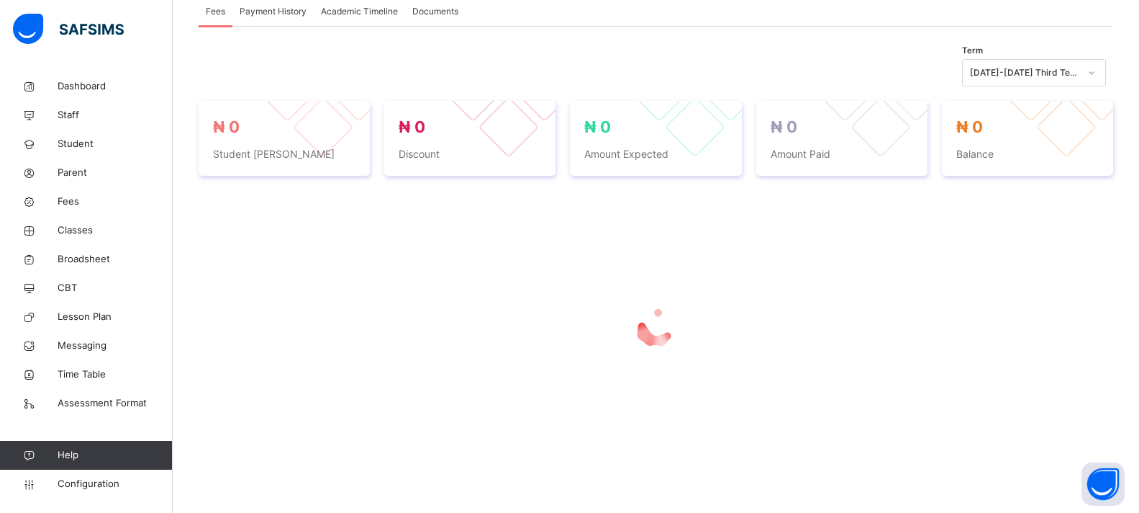
scroll to position [276, 0]
click at [351, 5] on span "Academic Timeline" at bounding box center [359, 10] width 77 height 13
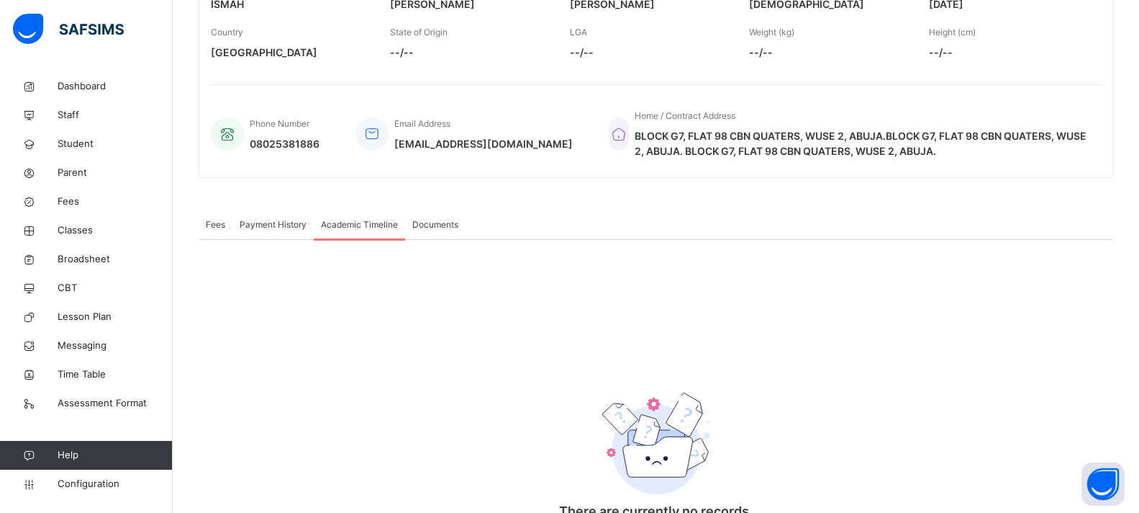
scroll to position [207, 0]
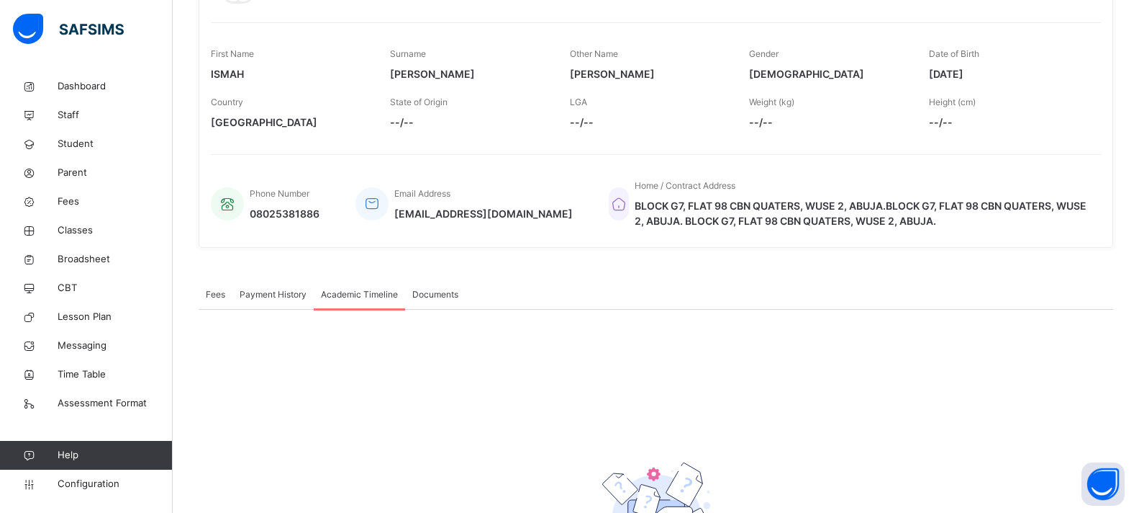
click at [253, 290] on span "Payment History" at bounding box center [273, 294] width 67 height 13
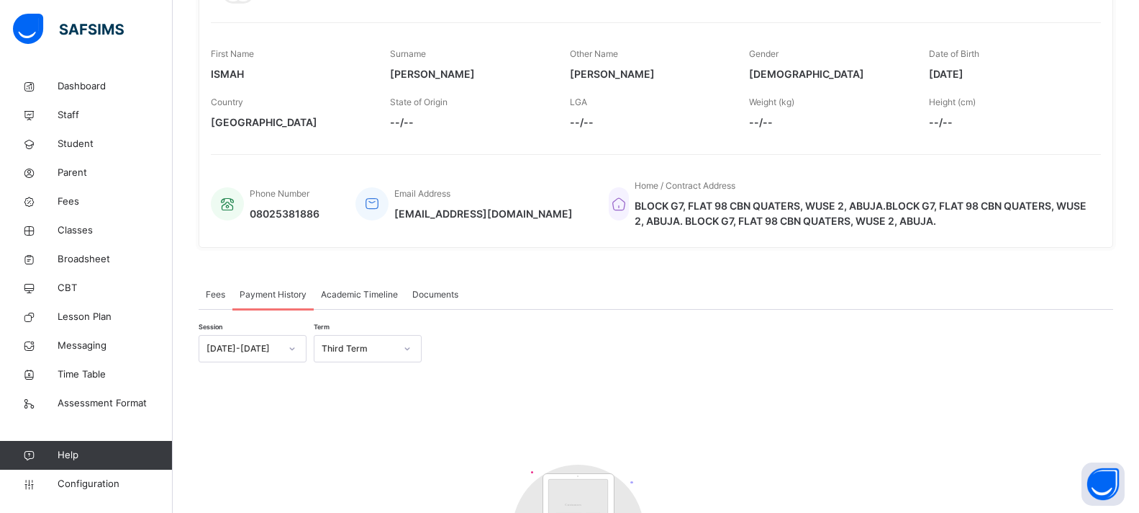
click at [348, 293] on span "Academic Timeline" at bounding box center [359, 294] width 77 height 13
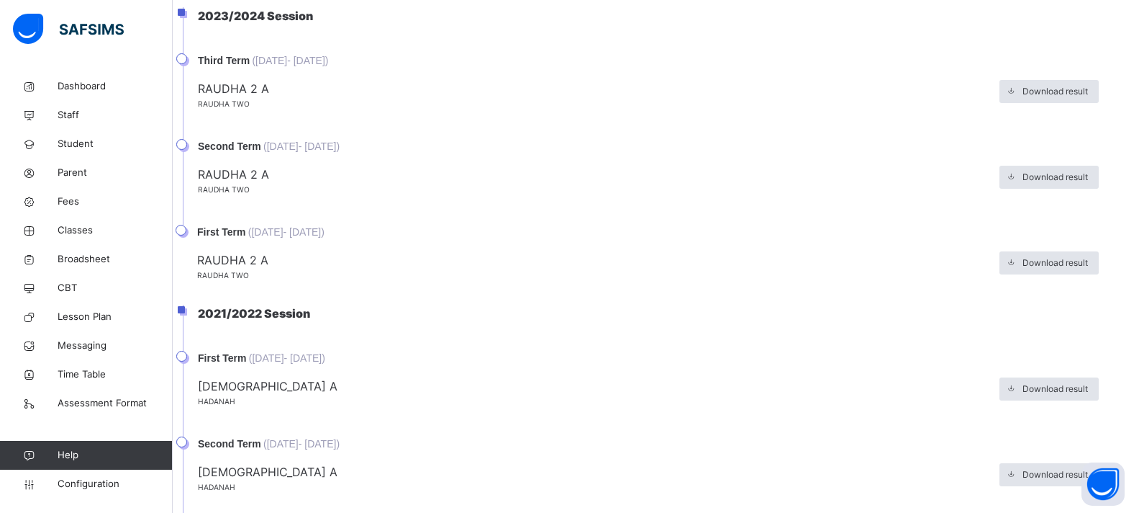
scroll to position [423, 0]
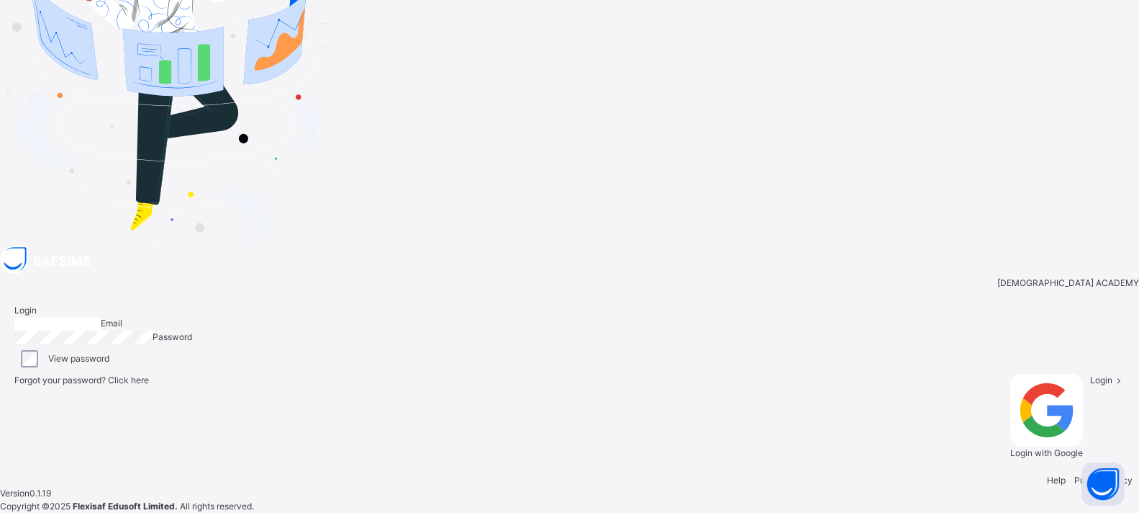
type input "**********"
